Goal: Task Accomplishment & Management: Use online tool/utility

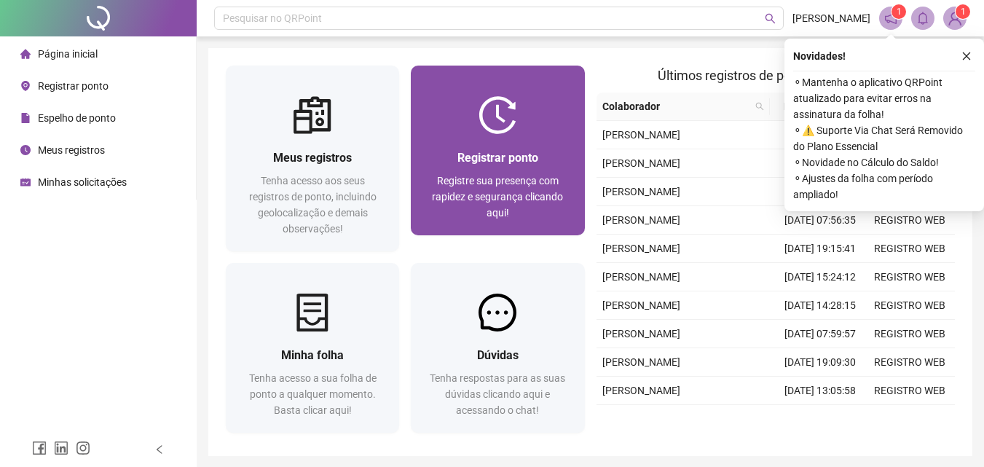
click at [488, 151] on span "Registrar ponto" at bounding box center [497, 158] width 81 height 14
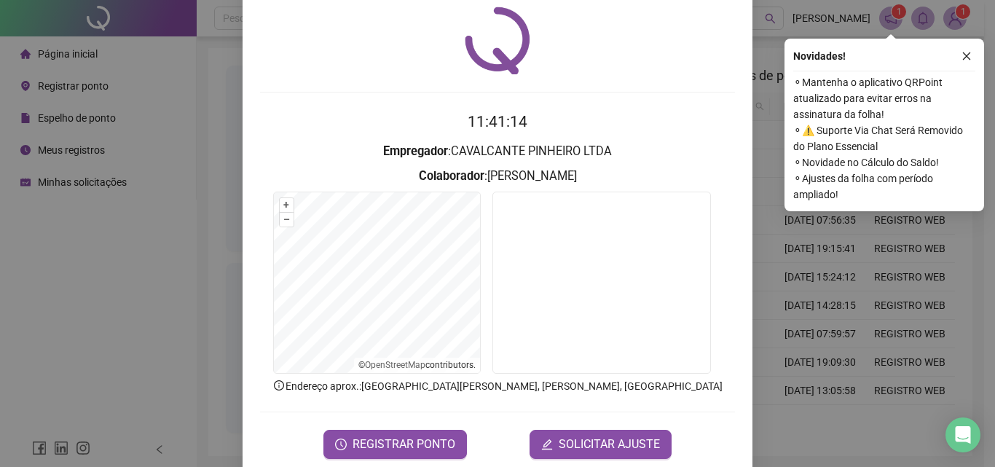
scroll to position [70, 0]
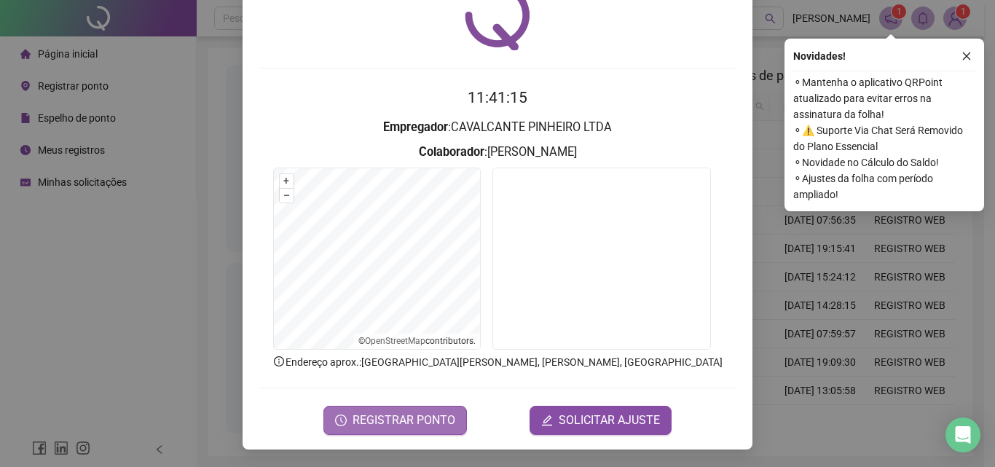
click at [411, 412] on span "REGISTRAR PONTO" at bounding box center [403, 419] width 103 height 17
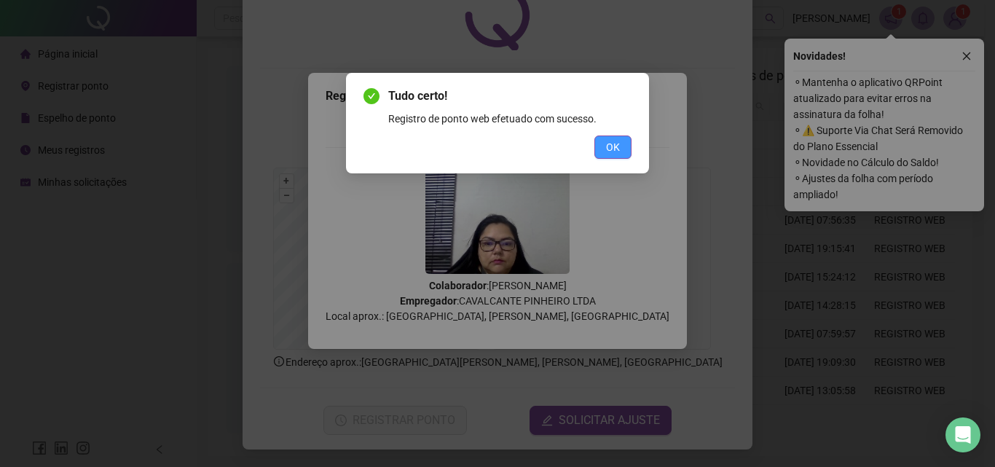
click at [615, 152] on span "OK" at bounding box center [613, 147] width 14 height 16
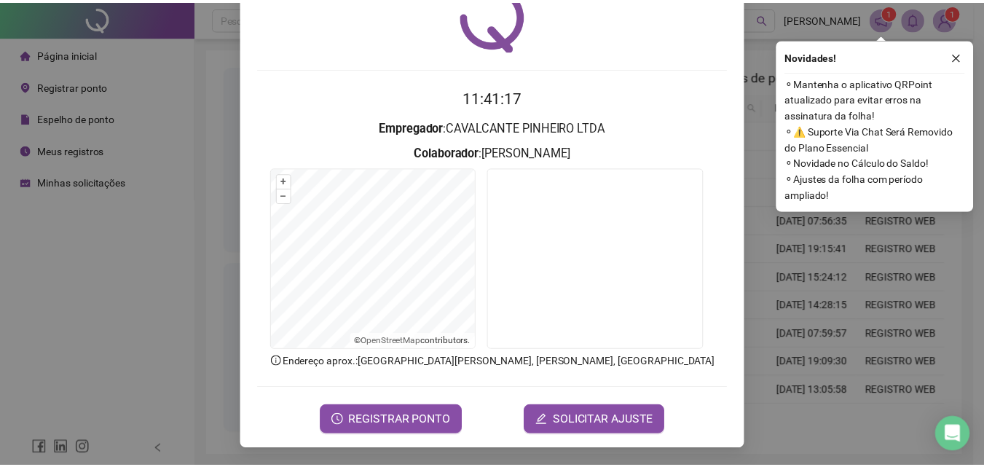
scroll to position [0, 0]
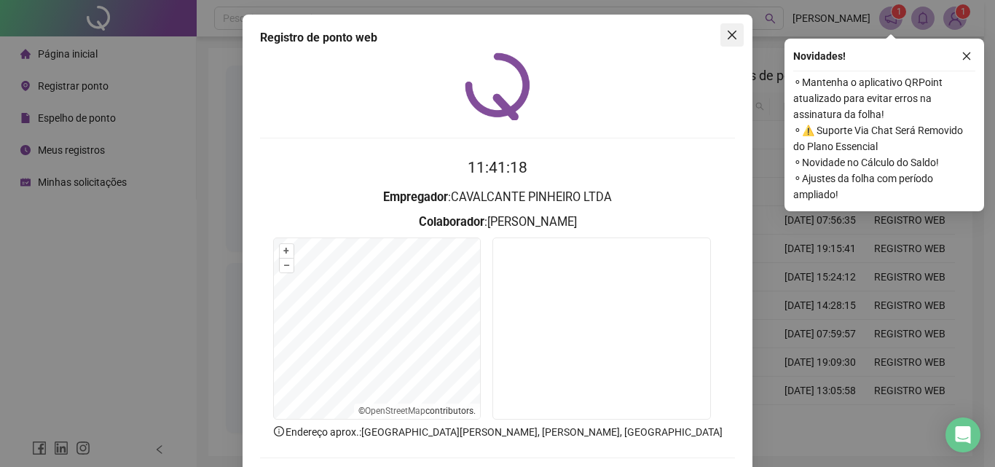
click at [727, 37] on icon "close" at bounding box center [732, 35] width 12 height 12
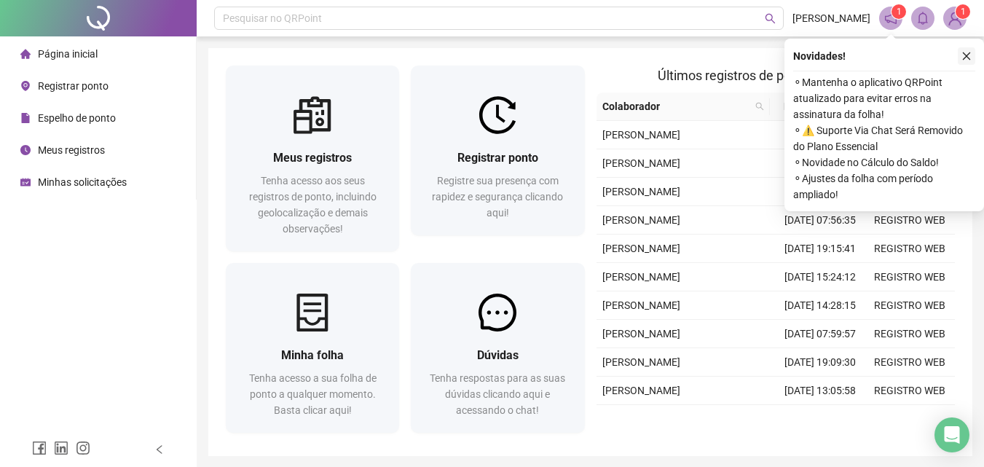
click at [967, 55] on icon "close" at bounding box center [967, 56] width 8 height 8
